Goal: Find specific page/section: Find specific page/section

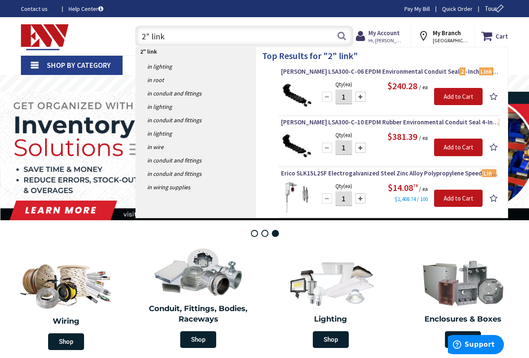
click at [146, 36] on input "2" link" at bounding box center [244, 36] width 218 height 21
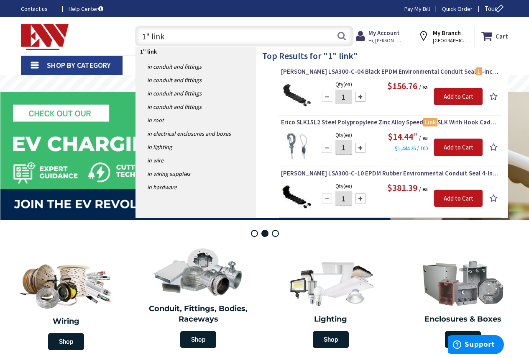
click at [162, 35] on input "1" link" at bounding box center [244, 36] width 218 height 21
click at [179, 37] on input "1" link" at bounding box center [244, 36] width 218 height 21
type input "1"
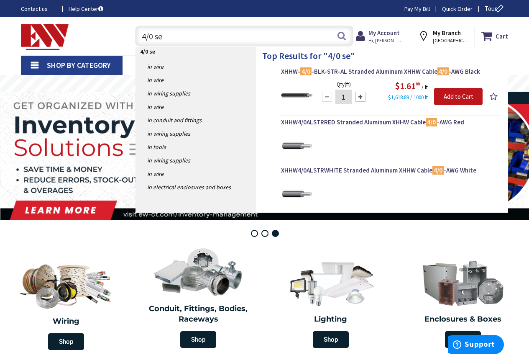
type input "4/0 ser"
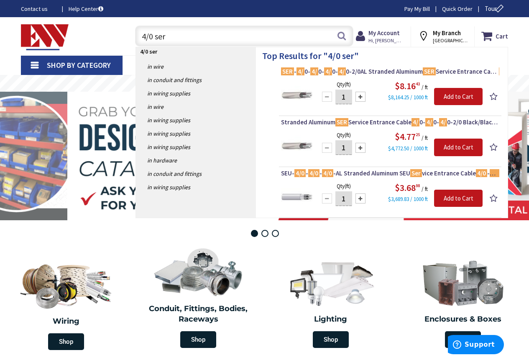
type input "4/0 ser"
